Goal: Find specific page/section: Find specific page/section

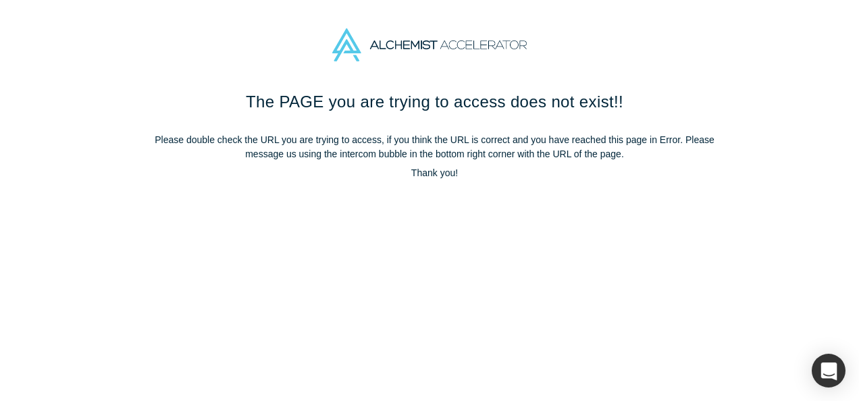
click at [354, 212] on div "The PAGE you are trying to access does not exist!! Please double check the URL …" at bounding box center [434, 250] width 869 height 321
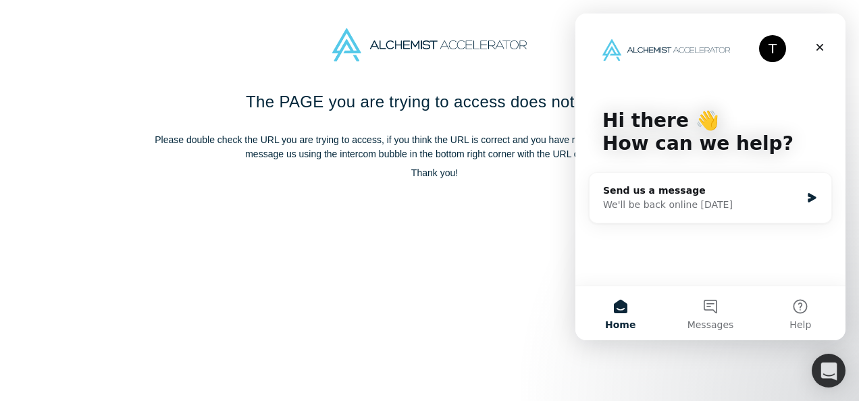
click at [351, 196] on div "The PAGE you are trying to access does not exist!! Please double check the URL …" at bounding box center [434, 250] width 869 height 321
click at [273, 173] on p "Thank you!" at bounding box center [434, 173] width 567 height 14
click at [210, 140] on p "Please double check the URL you are trying to access, if you think the URL is c…" at bounding box center [434, 147] width 567 height 28
click at [314, 203] on div "The PAGE you are trying to access does not exist!! Please double check the URL …" at bounding box center [434, 250] width 869 height 321
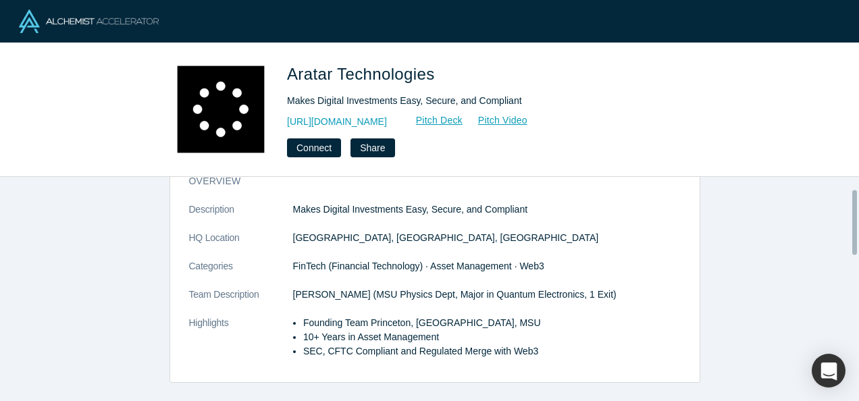
scroll to position [42, 0]
